Goal: Information Seeking & Learning: Learn about a topic

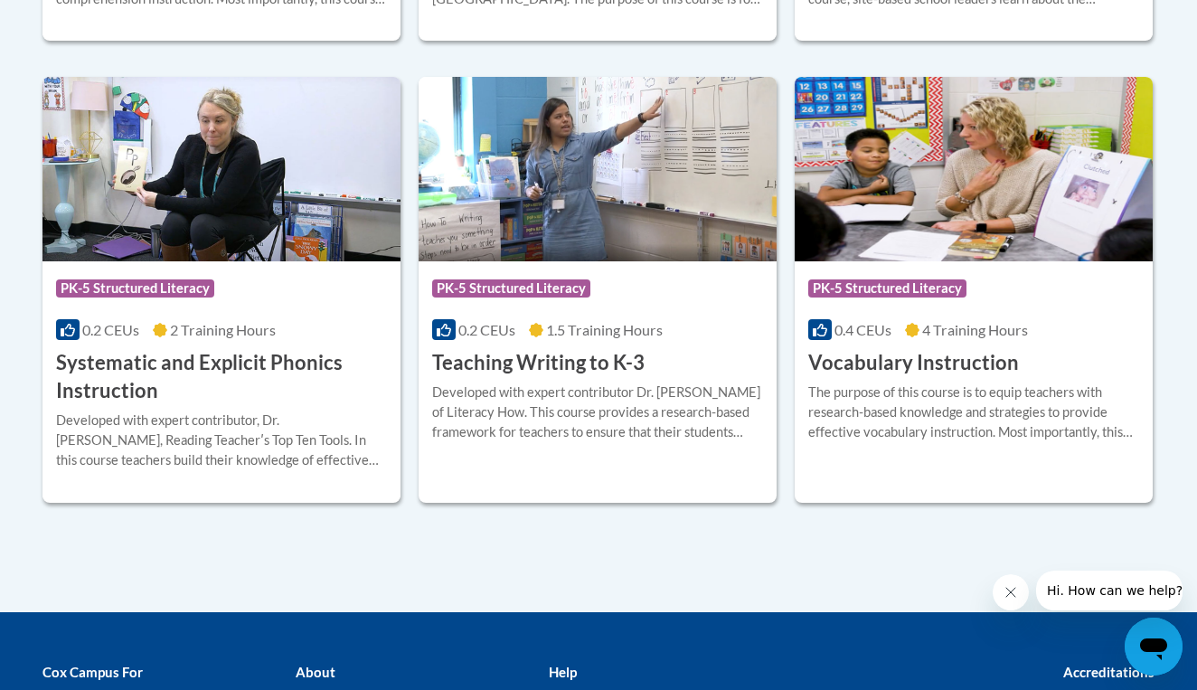
scroll to position [2113, 0]
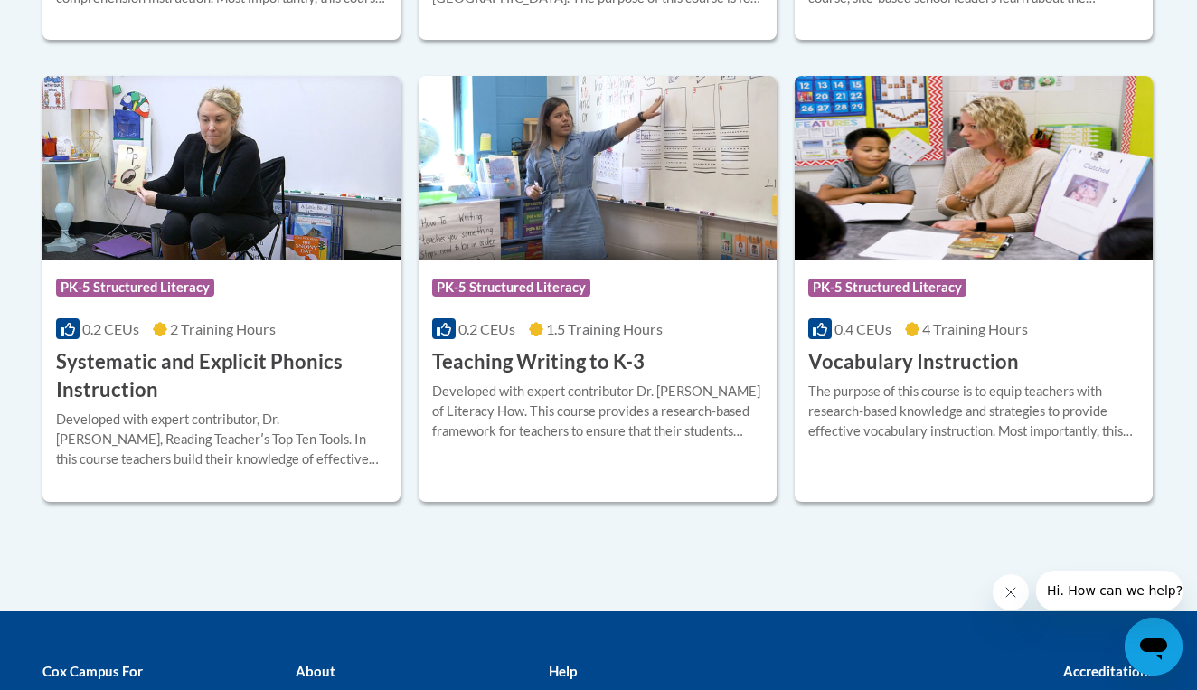
click at [237, 348] on h3 "Systematic and Explicit Phonics Instruction" at bounding box center [221, 376] width 331 height 56
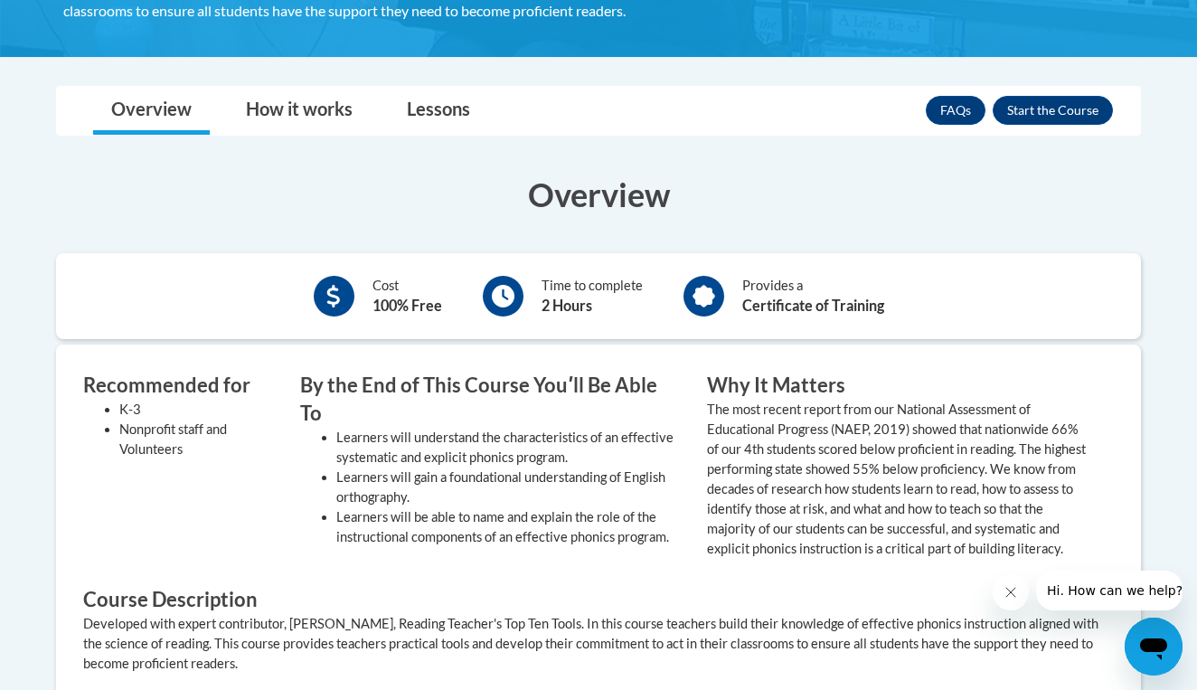
scroll to position [480, 0]
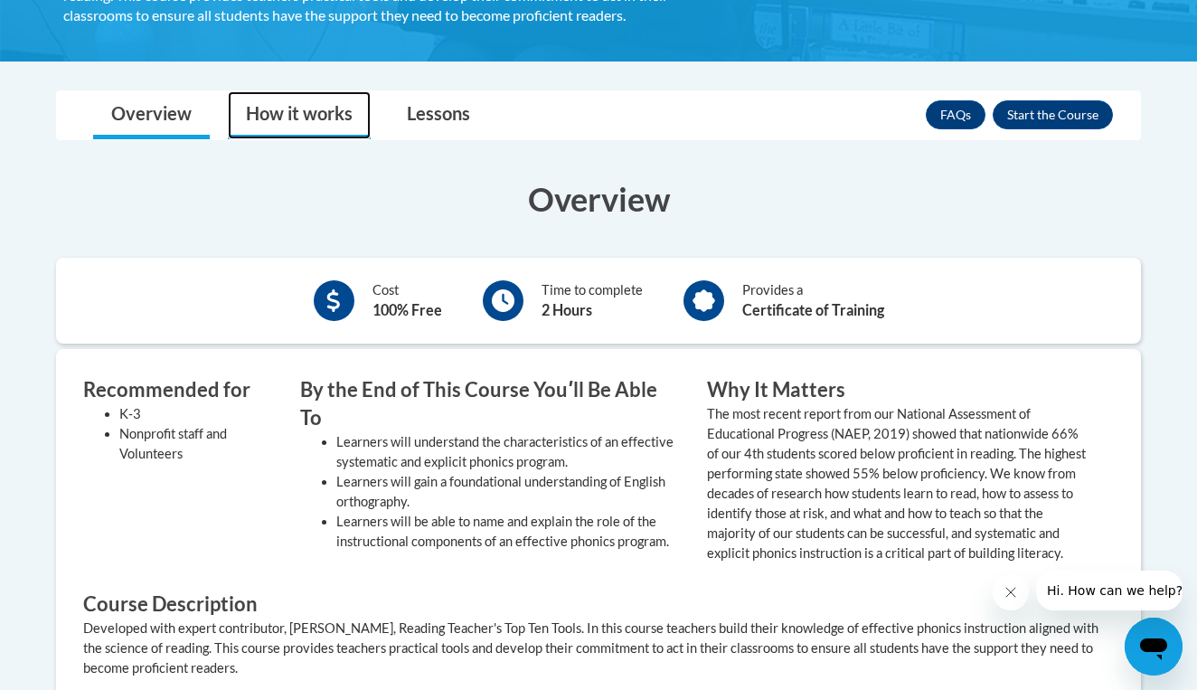
click at [318, 109] on link "How it works" at bounding box center [299, 115] width 143 height 48
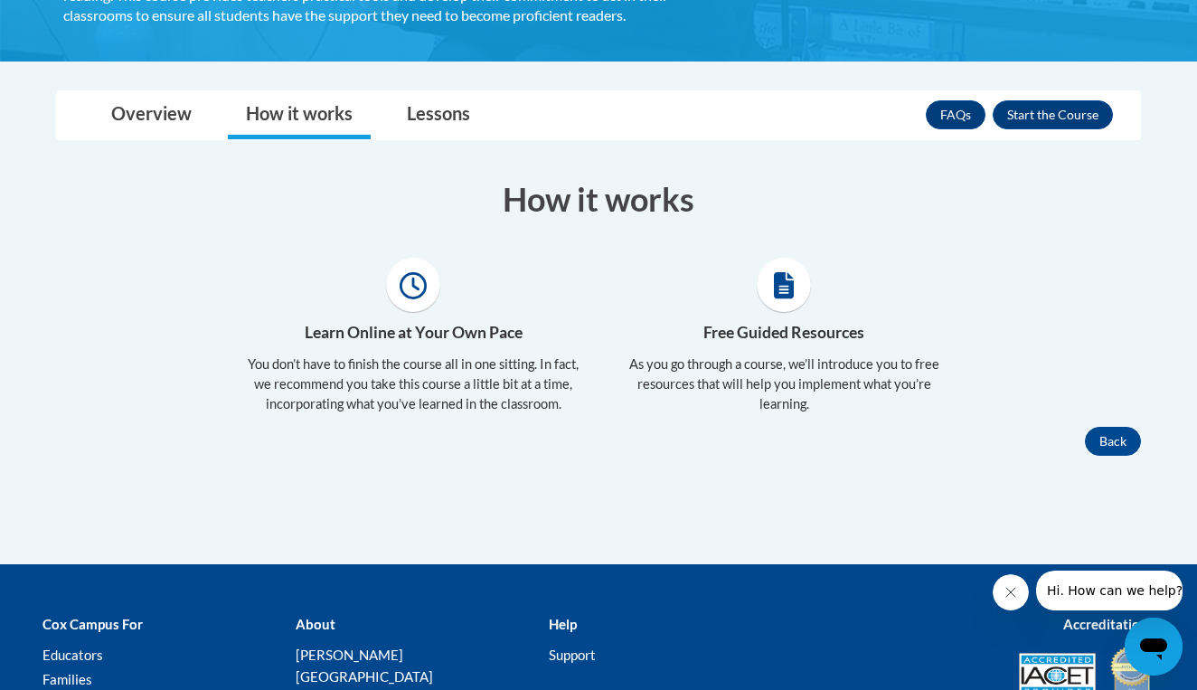
click at [420, 291] on icon at bounding box center [413, 285] width 27 height 27
click at [793, 300] on span at bounding box center [784, 285] width 54 height 54
click at [420, 117] on link "Lessons" at bounding box center [438, 115] width 99 height 48
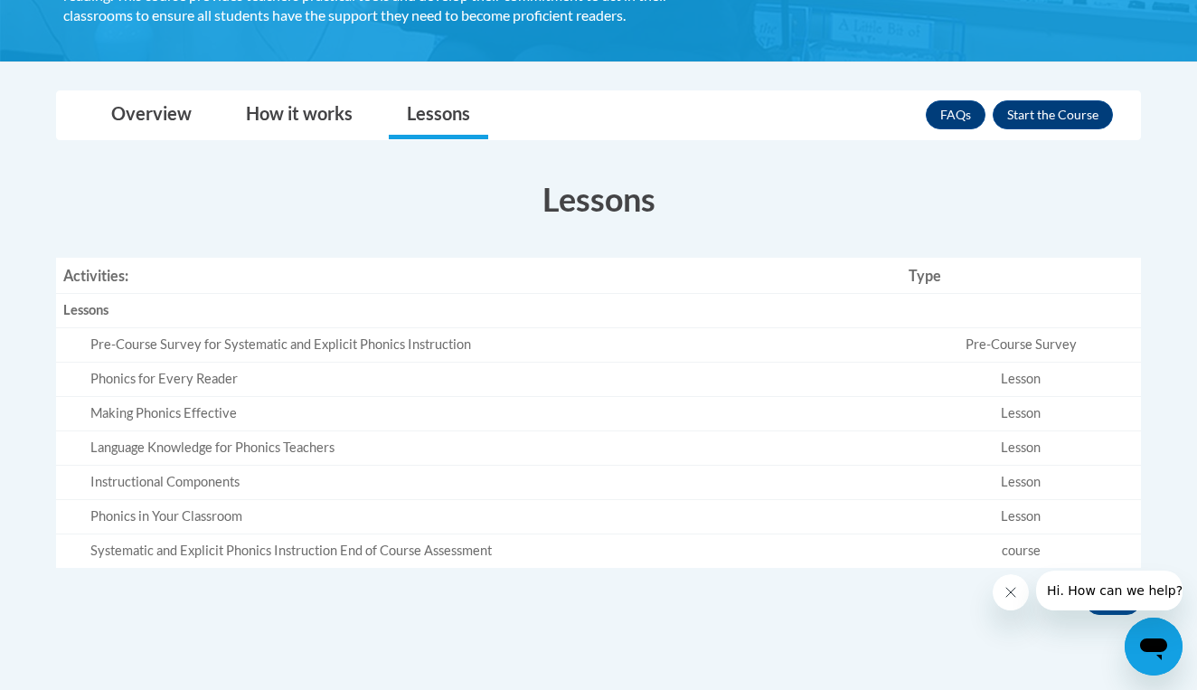
click at [653, 358] on td "Pre-Course Survey for Systematic and Explicit Phonics Instruction" at bounding box center [478, 345] width 845 height 34
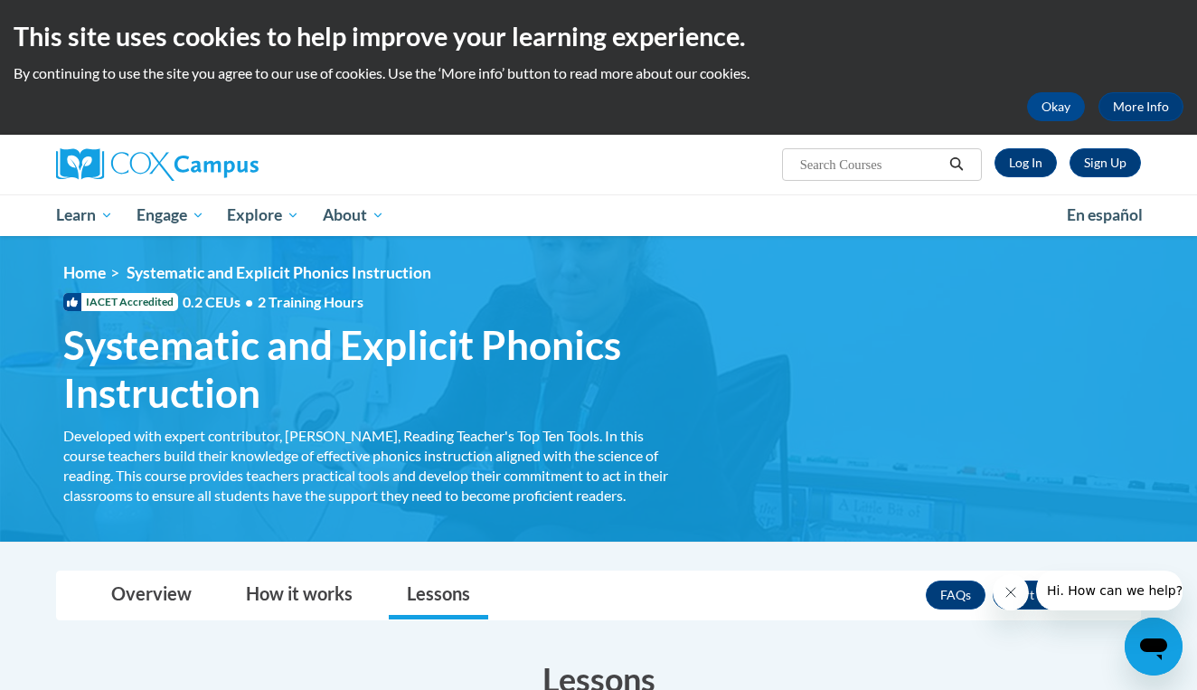
scroll to position [0, 0]
